Goal: Find specific page/section: Find specific page/section

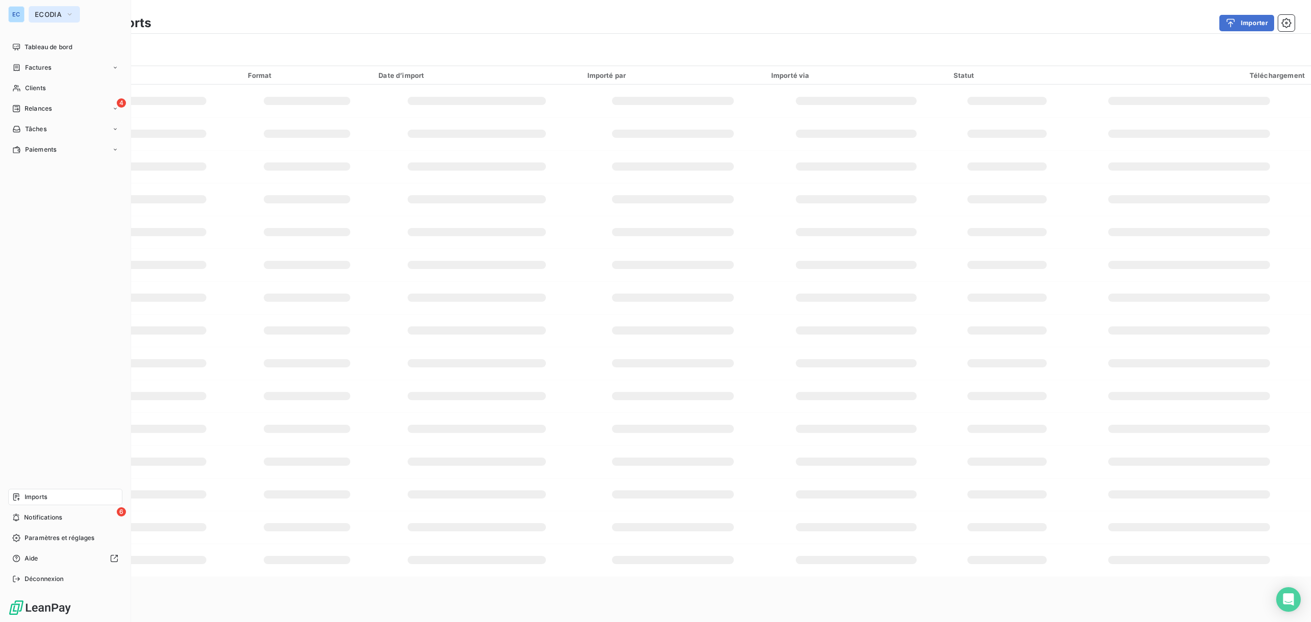
click at [45, 18] on button "ECODIA" at bounding box center [54, 14] width 51 height 16
click at [58, 65] on span "Baromatic" at bounding box center [94, 66] width 91 height 10
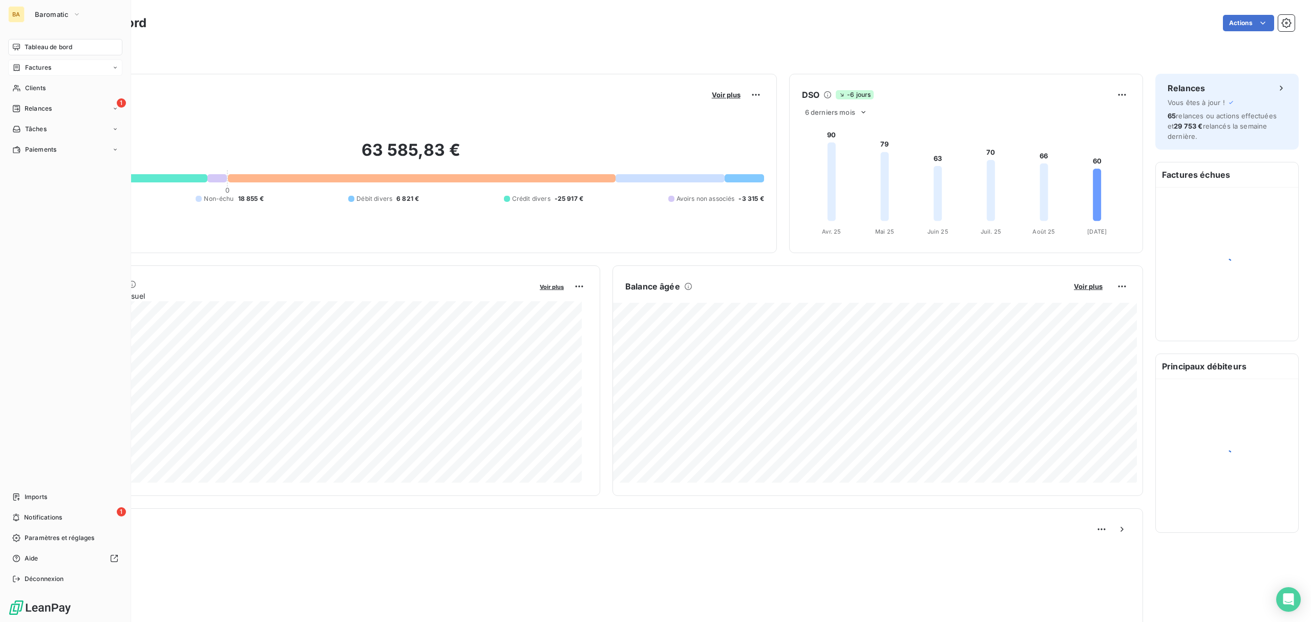
click at [39, 71] on span "Factures" at bounding box center [38, 67] width 26 height 9
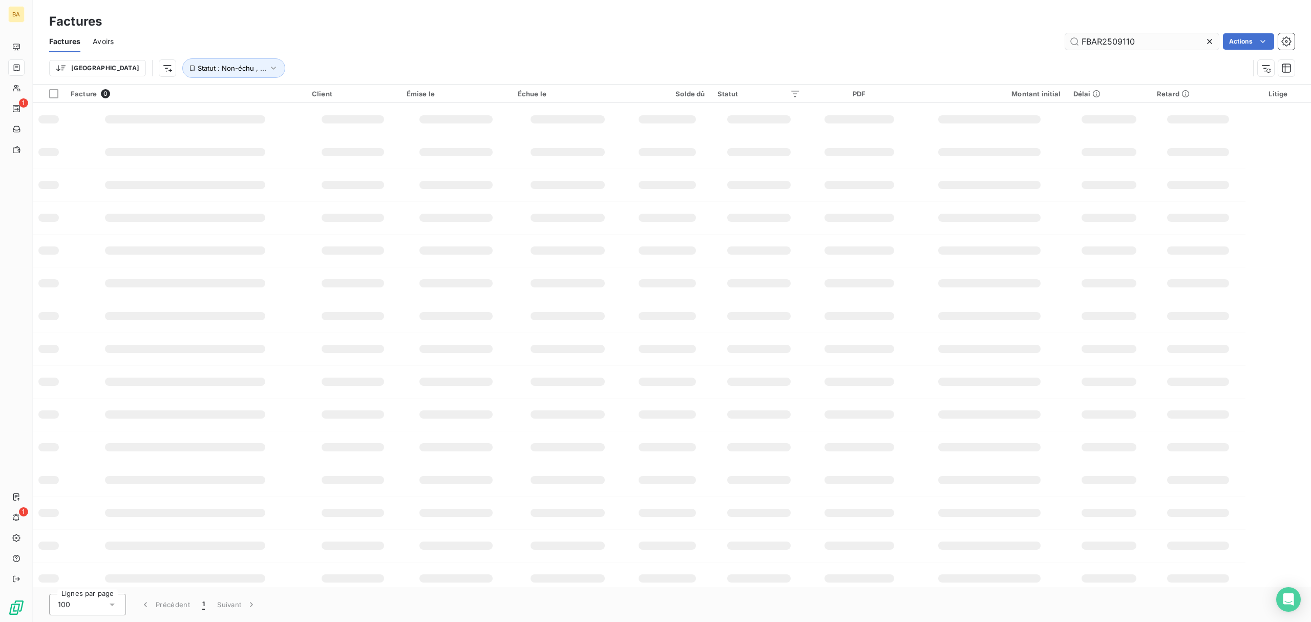
click at [1109, 42] on input "FBAR2509110" at bounding box center [1143, 41] width 154 height 16
type input "FBAR2505205"
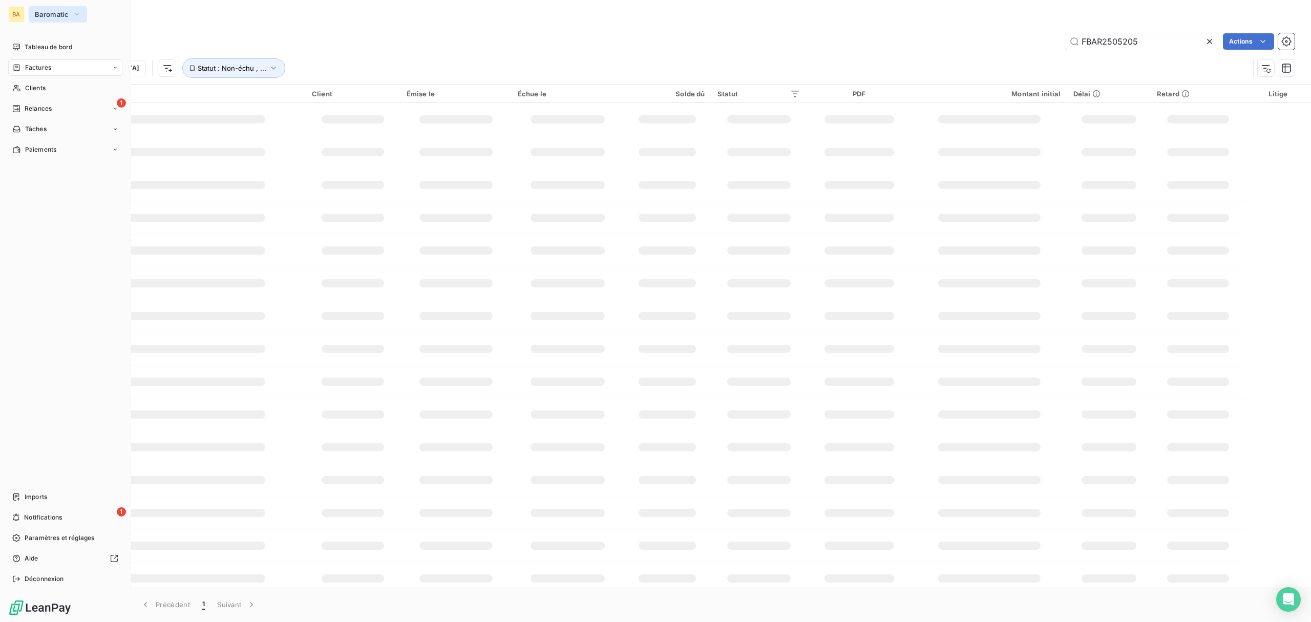
click at [51, 17] on span "Baromatic" at bounding box center [52, 14] width 34 height 8
click at [69, 105] on li "EC ECODIA" at bounding box center [98, 115] width 138 height 25
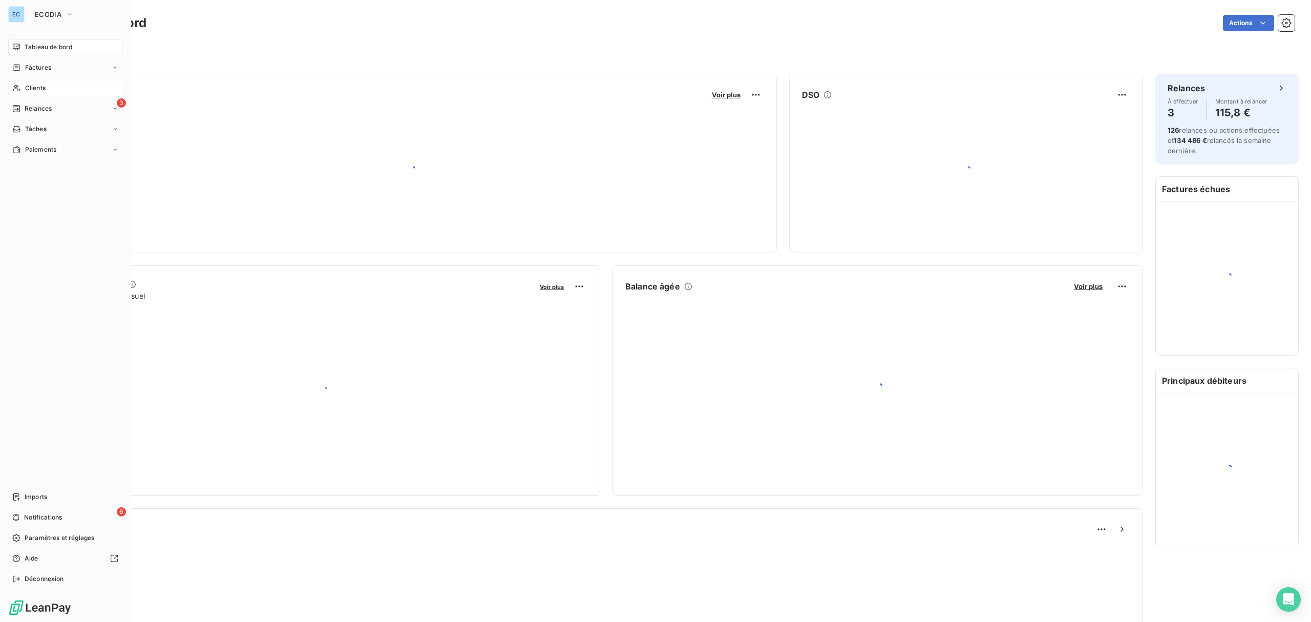
click at [55, 92] on div "Clients" at bounding box center [65, 88] width 114 height 16
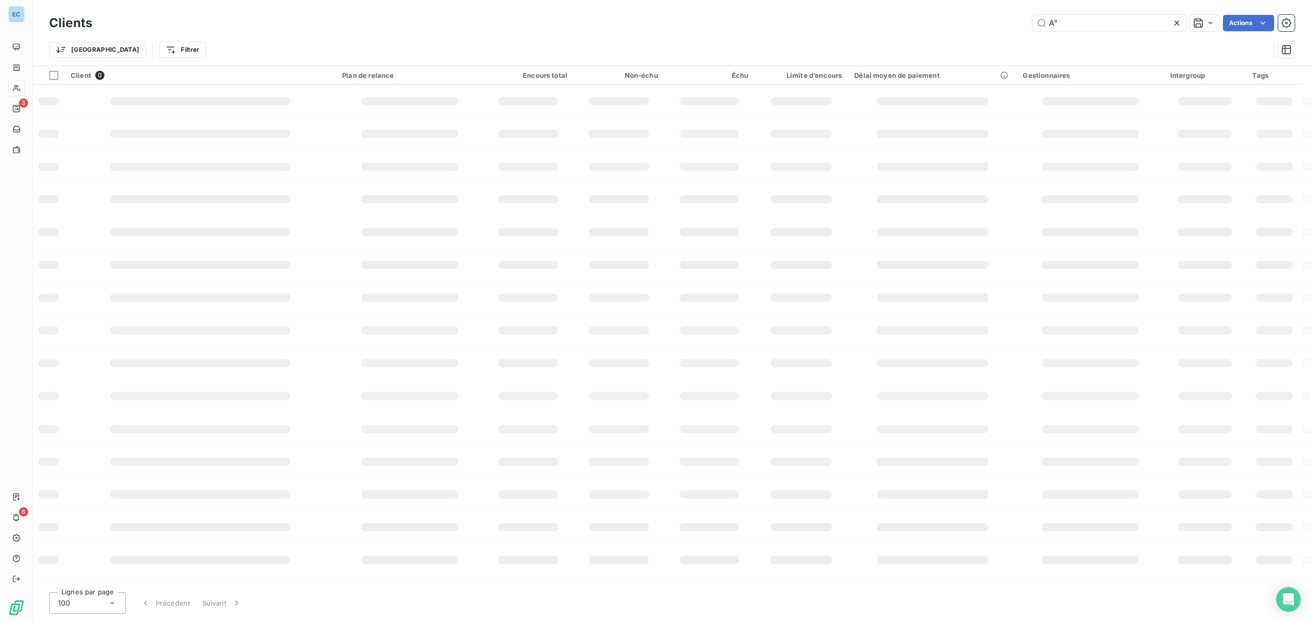
type input "A"
type input "A3A"
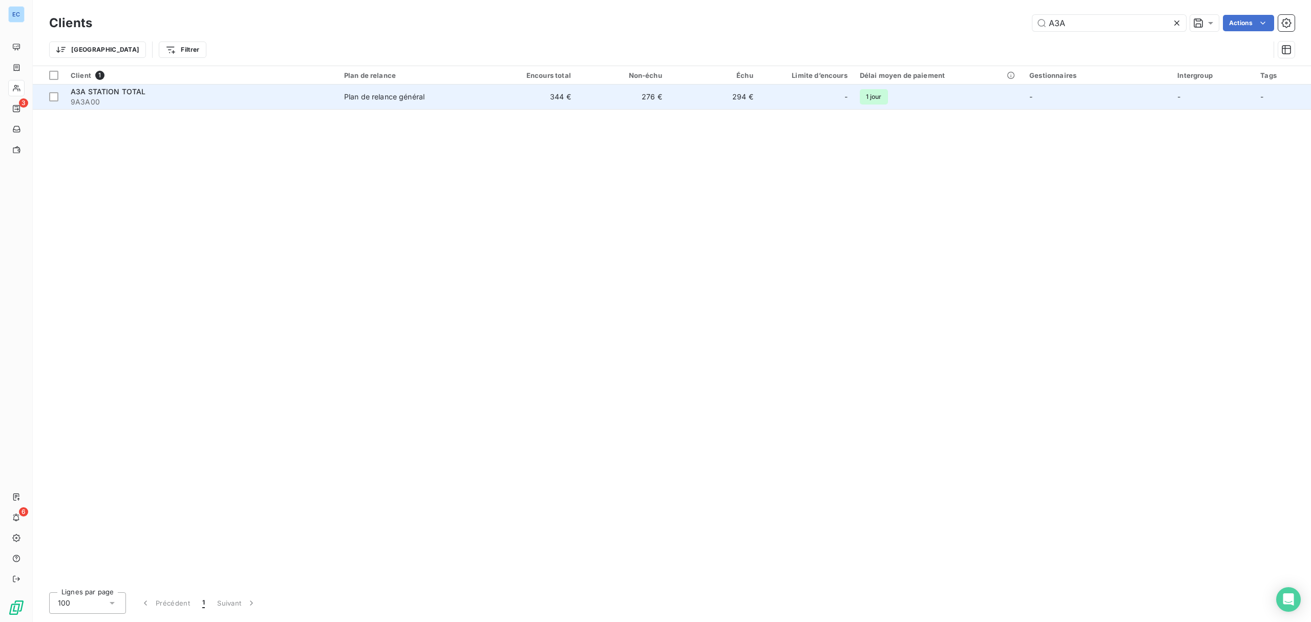
click at [598, 97] on td "276 €" at bounding box center [622, 97] width 91 height 25
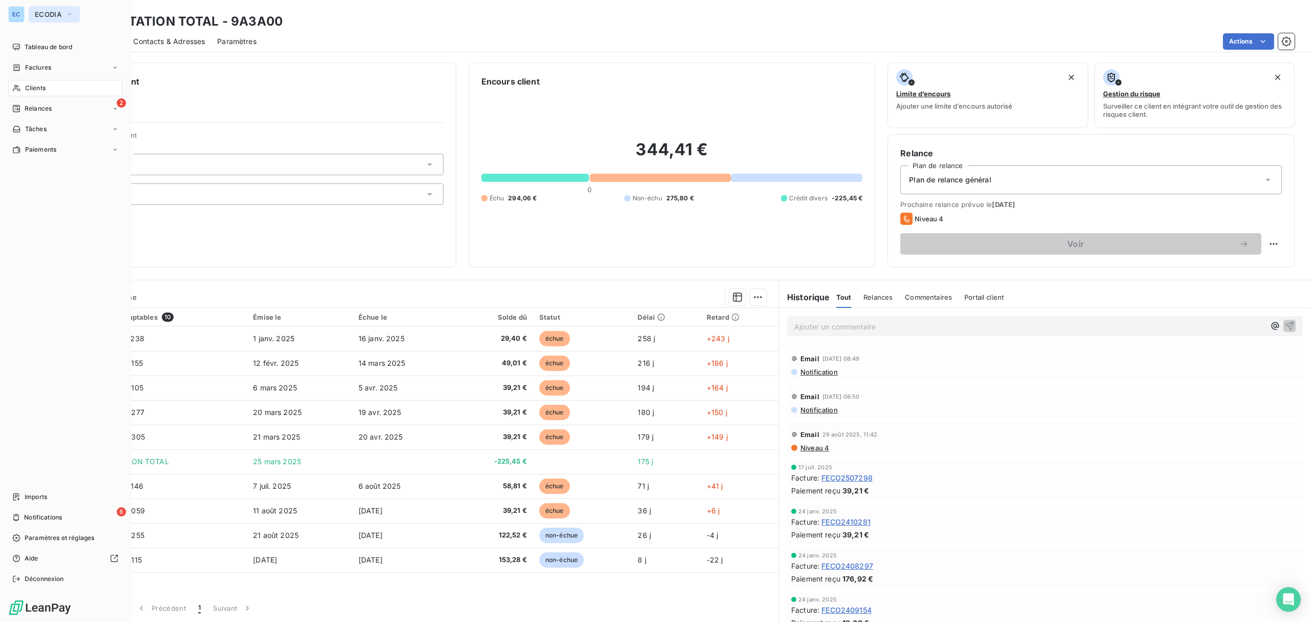
click at [51, 11] on span "ECODIA" at bounding box center [48, 14] width 27 height 8
click at [24, 42] on div "Tableau de bord" at bounding box center [65, 47] width 114 height 16
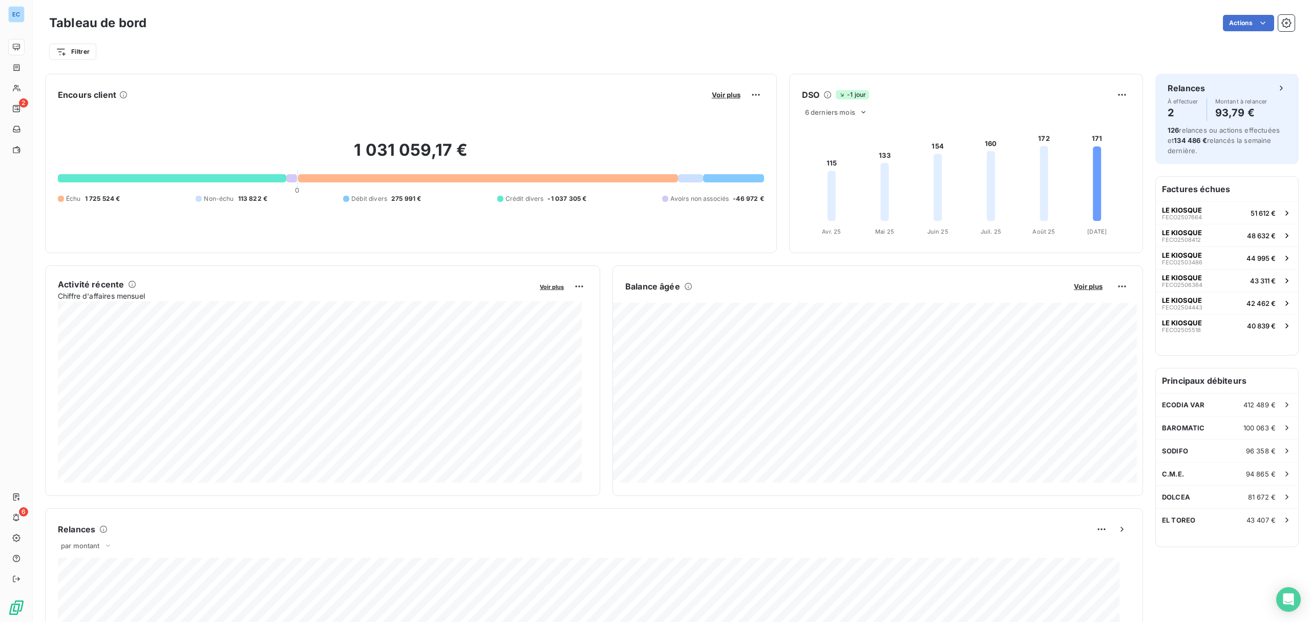
click at [181, 177] on div at bounding box center [172, 178] width 228 height 8
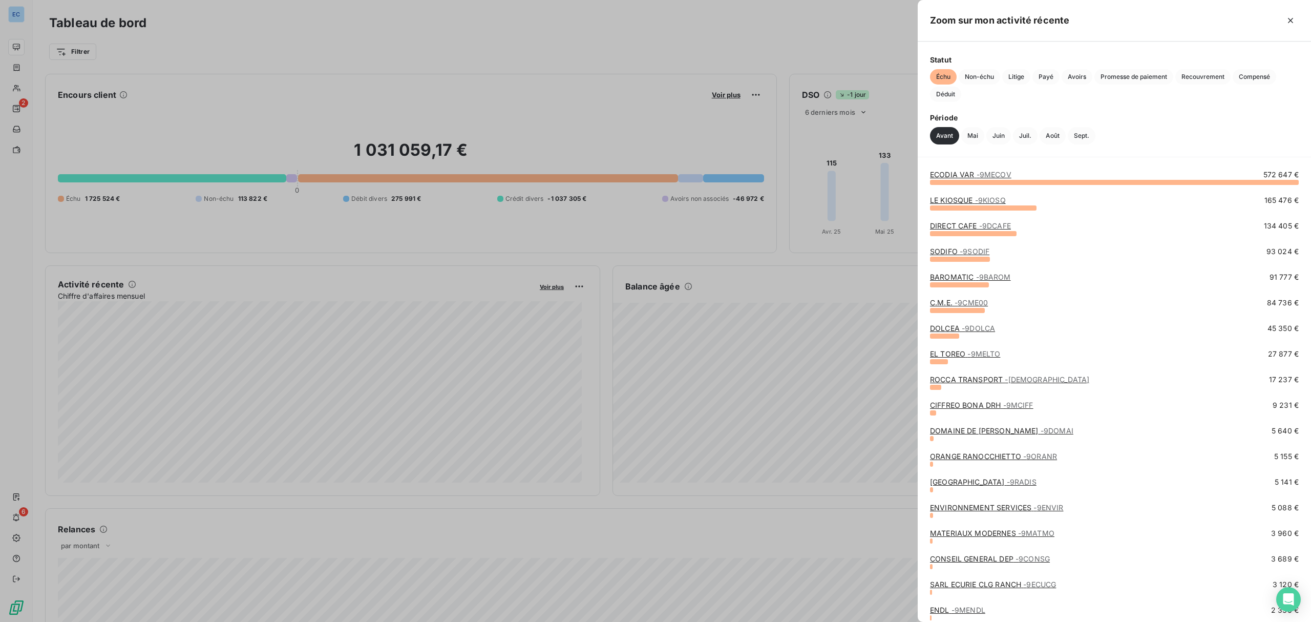
click at [408, 510] on div at bounding box center [655, 311] width 1311 height 622
